Goal: Transaction & Acquisition: Book appointment/travel/reservation

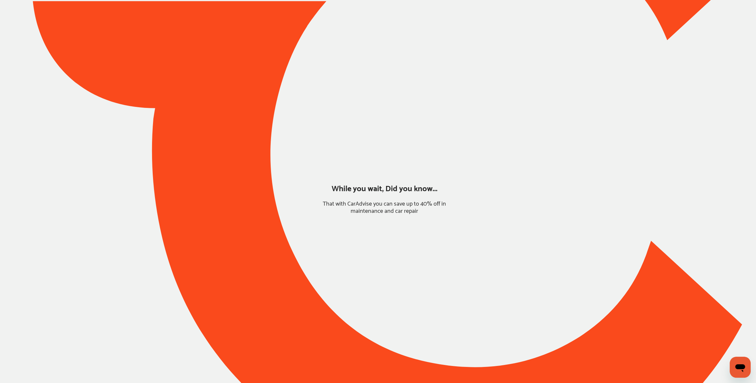
type input "*******"
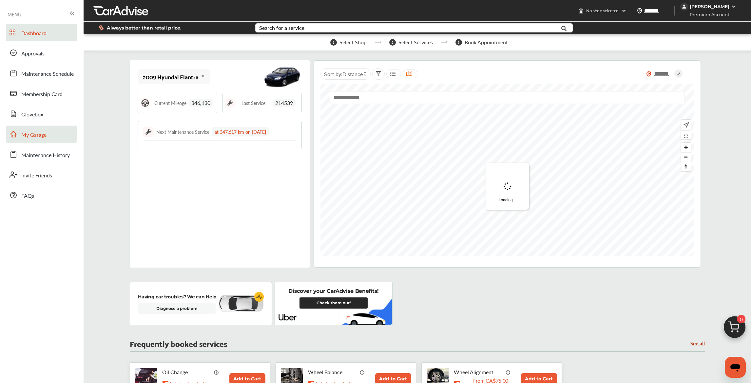
click at [49, 136] on link "My Garage" at bounding box center [41, 134] width 71 height 17
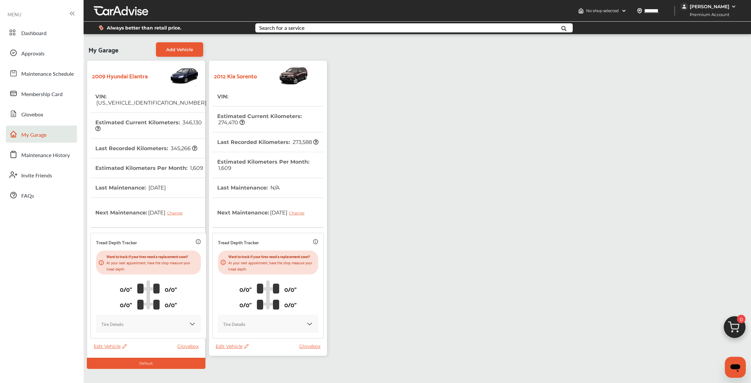
click at [248, 345] on icon at bounding box center [246, 346] width 6 height 5
click at [258, 351] on div "Edit" at bounding box center [277, 352] width 59 height 10
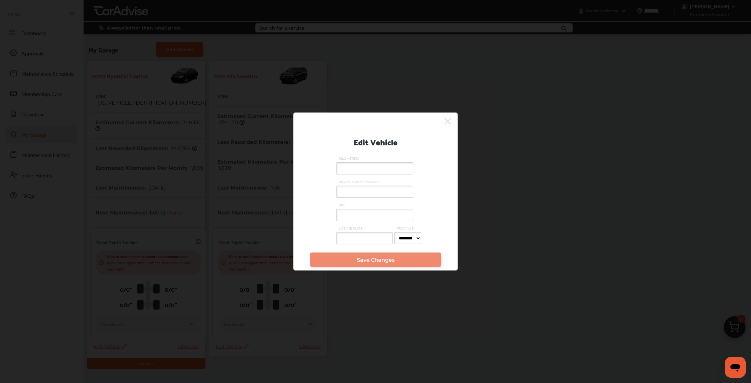
click at [451, 119] on icon at bounding box center [447, 121] width 7 height 10
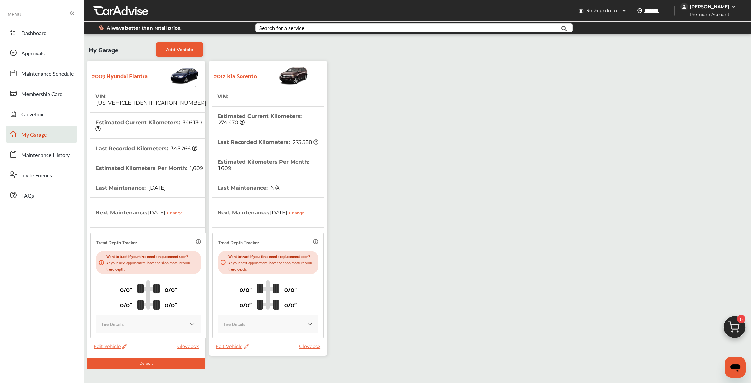
click at [244, 345] on icon at bounding box center [246, 346] width 6 height 5
click at [251, 350] on div "Edit" at bounding box center [273, 352] width 59 height 10
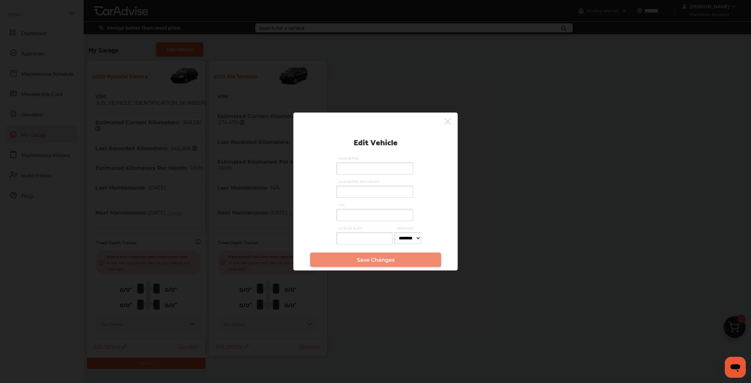
click at [356, 216] on input "VIN" at bounding box center [374, 215] width 77 height 12
paste input "**********"
type input "**********"
click at [353, 257] on link "Save Changes" at bounding box center [375, 259] width 131 height 14
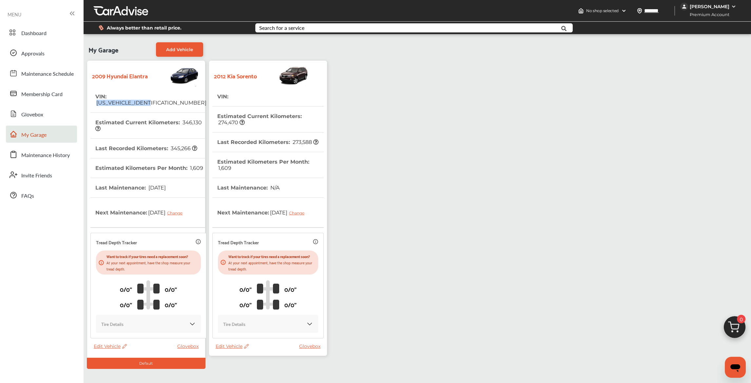
drag, startPoint x: 170, startPoint y: 96, endPoint x: 110, endPoint y: 96, distance: 59.7
click at [110, 96] on tr "VIN : KMHDU45D29U792162" at bounding box center [148, 100] width 116 height 26
copy span "[US_VEHICLE_IDENTIFICATION_NUMBER]"
click at [247, 346] on icon at bounding box center [246, 346] width 5 height 5
click at [256, 353] on div "Edit" at bounding box center [276, 353] width 59 height 10
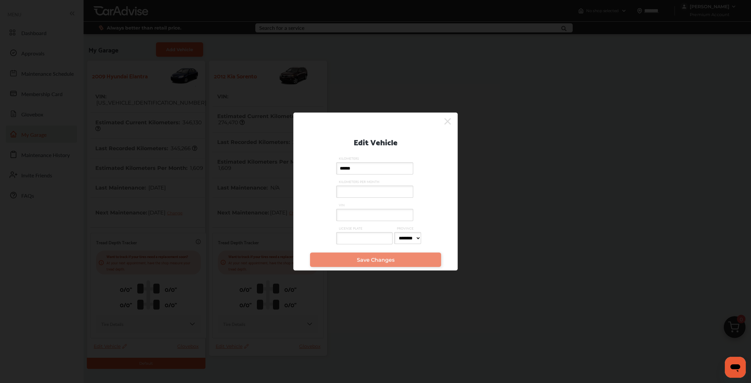
click at [350, 215] on input "VIN" at bounding box center [374, 215] width 77 height 12
paste input "**********"
drag, startPoint x: 349, startPoint y: 215, endPoint x: 304, endPoint y: 210, distance: 44.6
click at [317, 211] on div "**********" at bounding box center [376, 188] width 144 height 122
type input "**********"
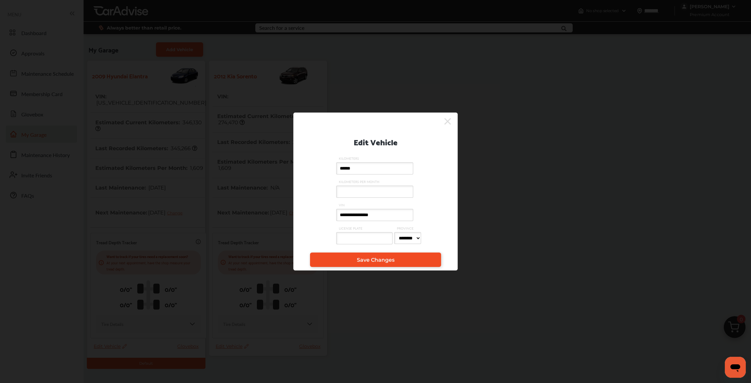
click at [363, 264] on link "Save Changes" at bounding box center [375, 259] width 131 height 14
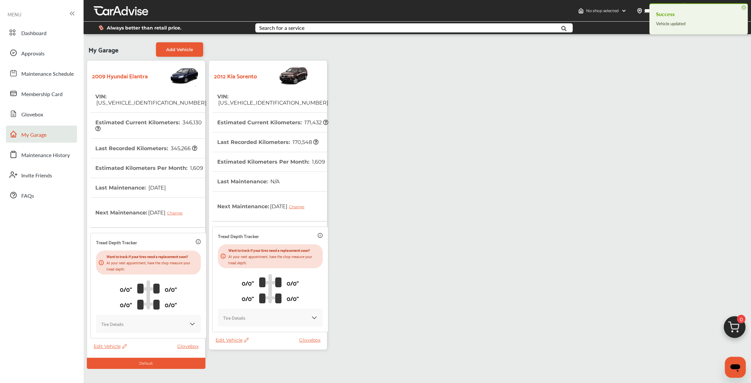
click at [267, 113] on th "Estimated Current Kilometers : 171,432" at bounding box center [272, 122] width 111 height 19
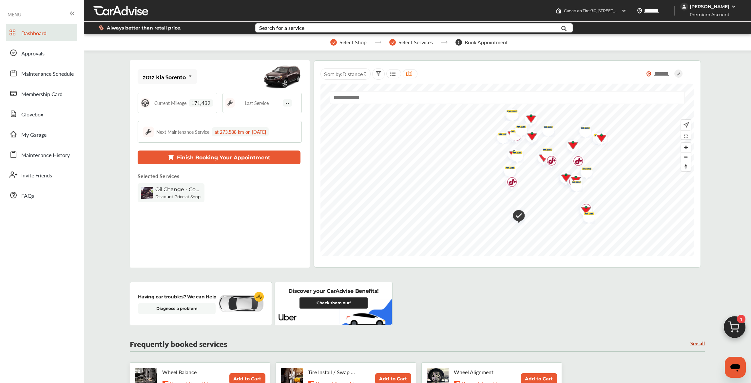
click at [235, 158] on button "Finish Booking Your Appointment" at bounding box center [219, 157] width 163 height 14
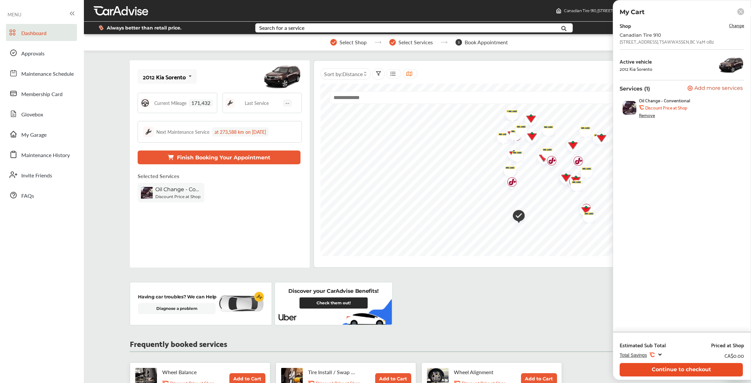
click at [666, 368] on button "Continue to checkout" at bounding box center [681, 369] width 123 height 13
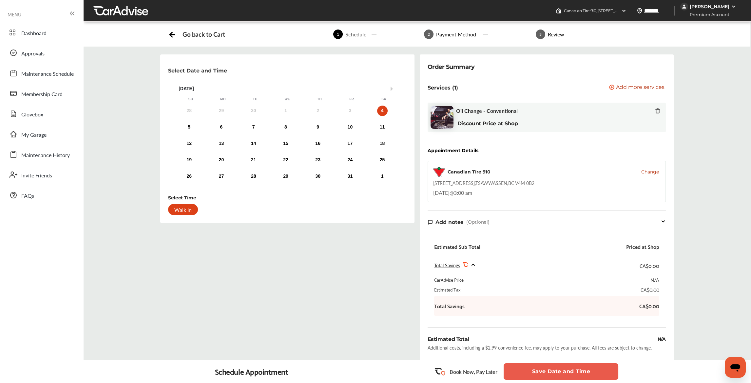
click at [650, 169] on span "Change" at bounding box center [650, 171] width 18 height 7
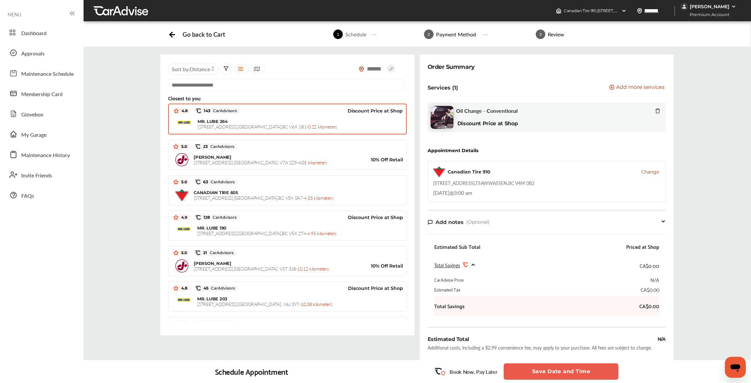
click at [253, 117] on div "MR. LUBE [STREET_ADDRESS] - 0.22 kilometers" at bounding box center [287, 124] width 230 height 16
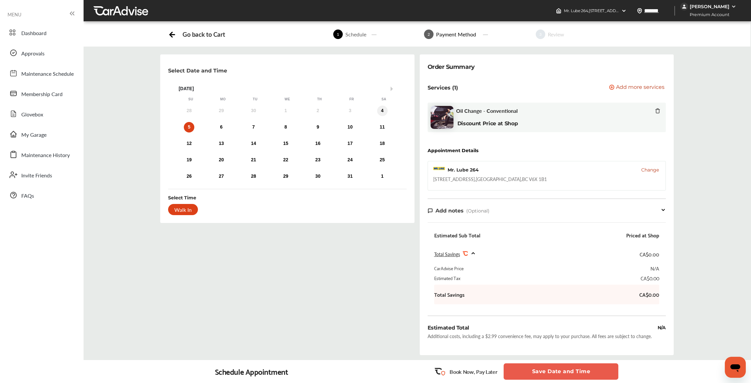
click at [380, 111] on div "4" at bounding box center [382, 111] width 10 height 10
click at [565, 371] on button "Save Date and Time" at bounding box center [561, 371] width 115 height 16
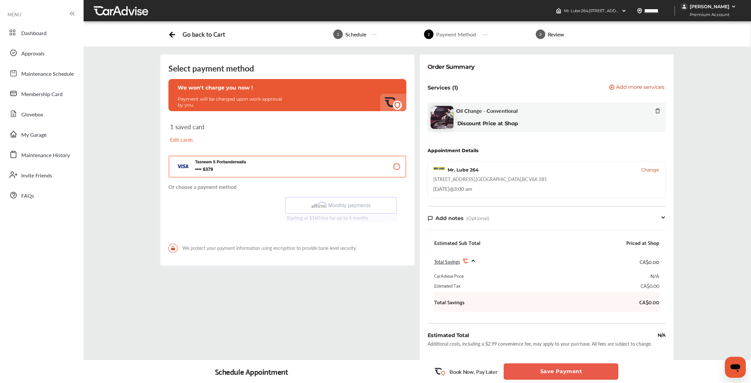
click at [564, 371] on button "Save Payment" at bounding box center [561, 371] width 115 height 16
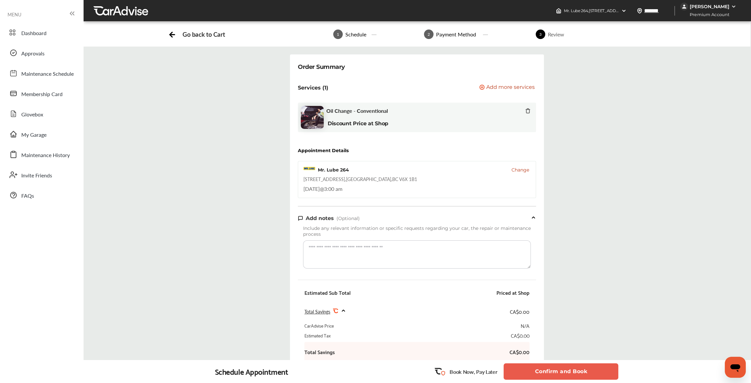
click at [563, 371] on button "Confirm and Book" at bounding box center [561, 371] width 115 height 16
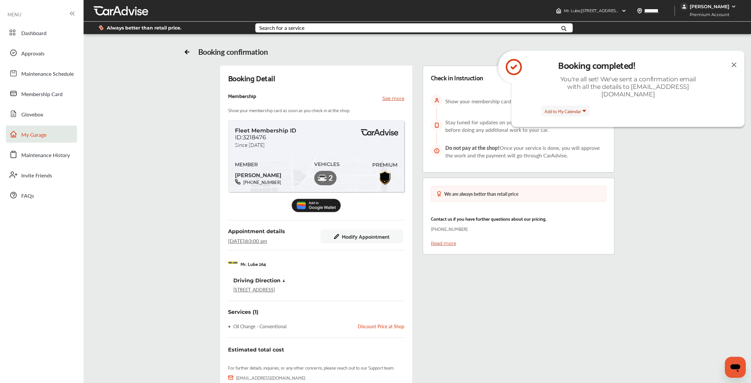
click at [50, 134] on link "My Garage" at bounding box center [41, 134] width 71 height 17
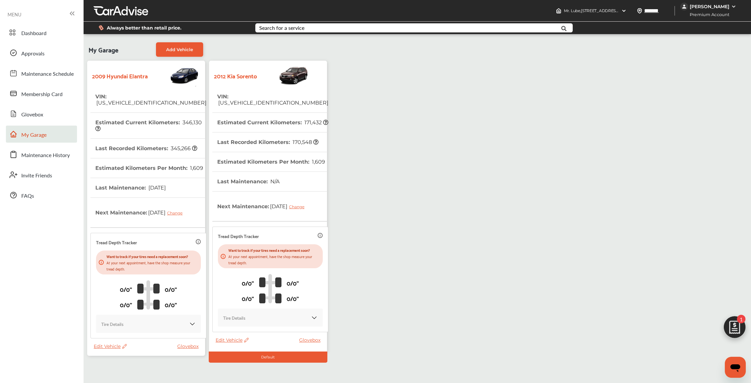
scroll to position [80, 0]
